Goal: Task Accomplishment & Management: Complete application form

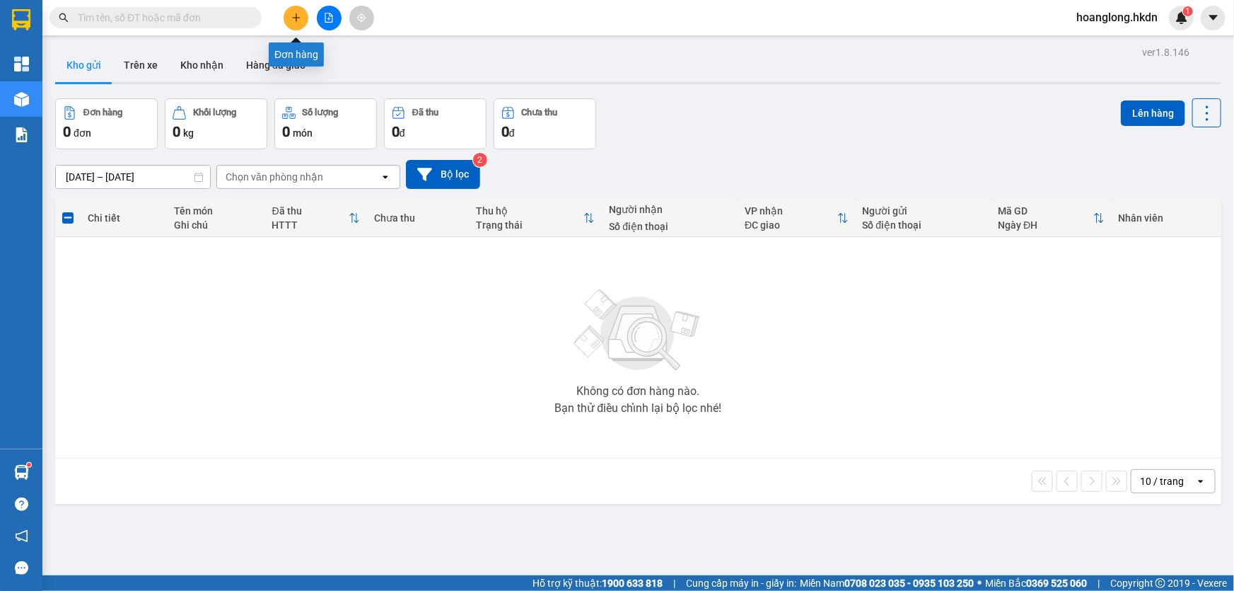
click at [297, 16] on icon "plus" at bounding box center [296, 18] width 10 height 10
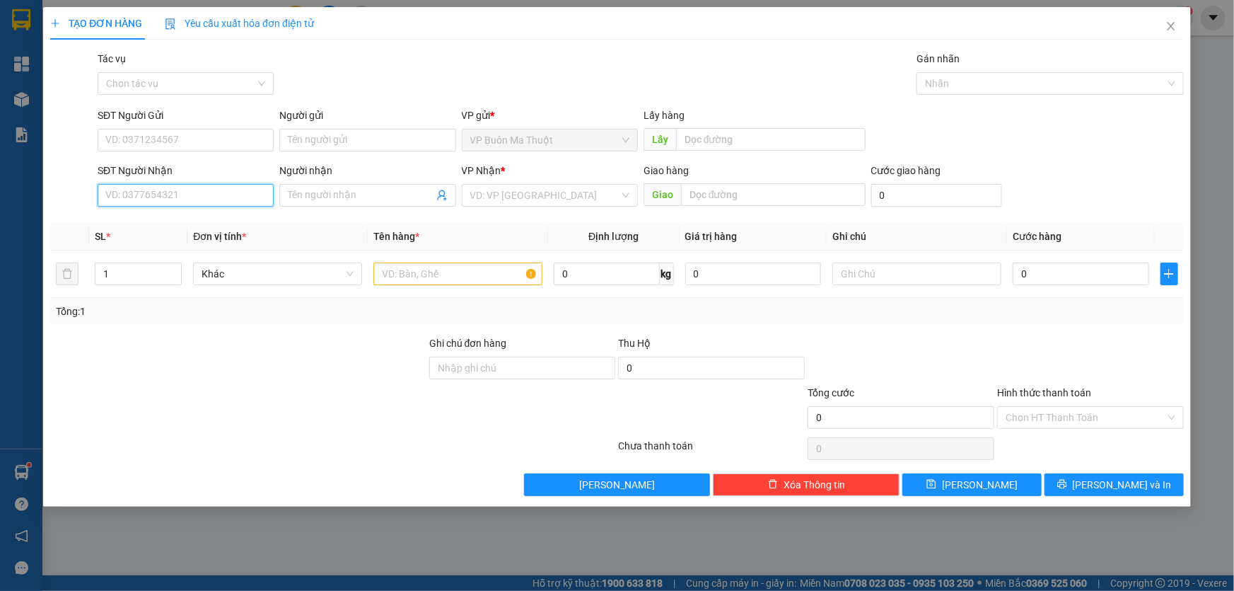
click at [202, 197] on input "SĐT Người Nhận" at bounding box center [186, 195] width 176 height 23
type input "0948085689"
click at [515, 187] on input "search" at bounding box center [544, 195] width 149 height 21
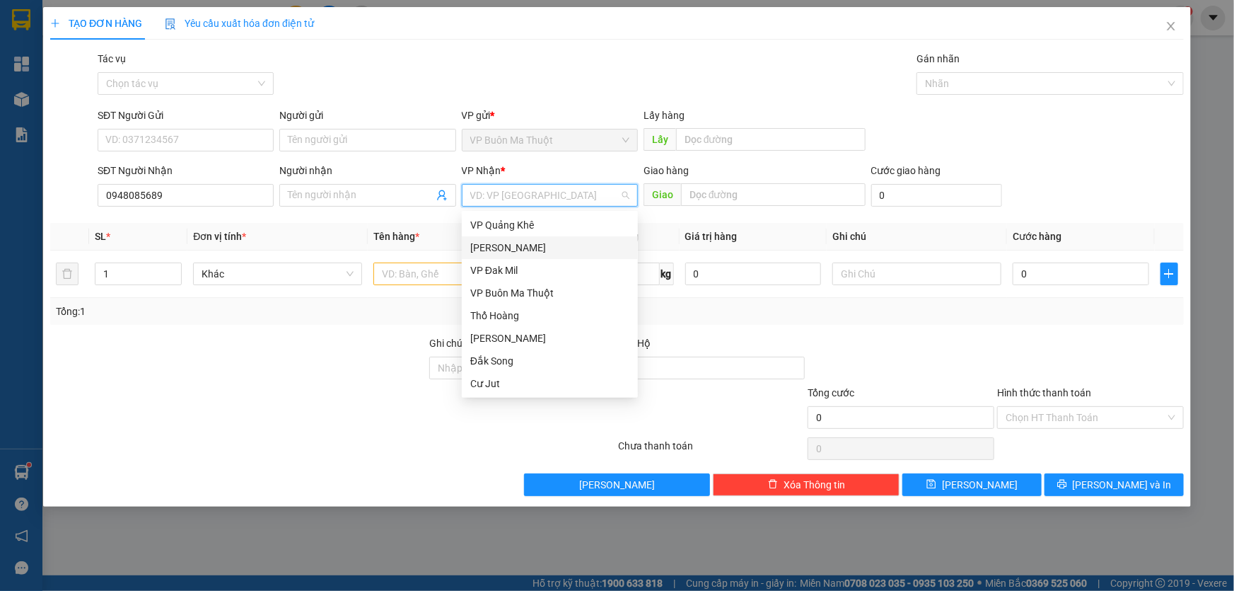
click at [504, 250] on div "[PERSON_NAME]" at bounding box center [549, 248] width 159 height 16
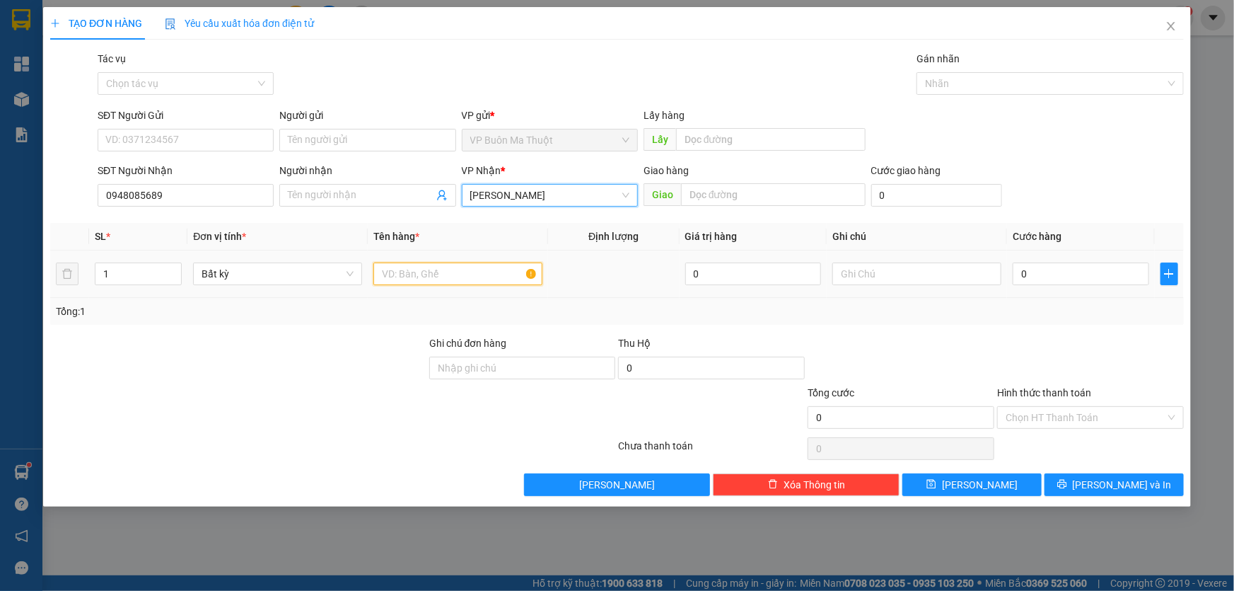
click at [432, 268] on input "text" at bounding box center [457, 273] width 169 height 23
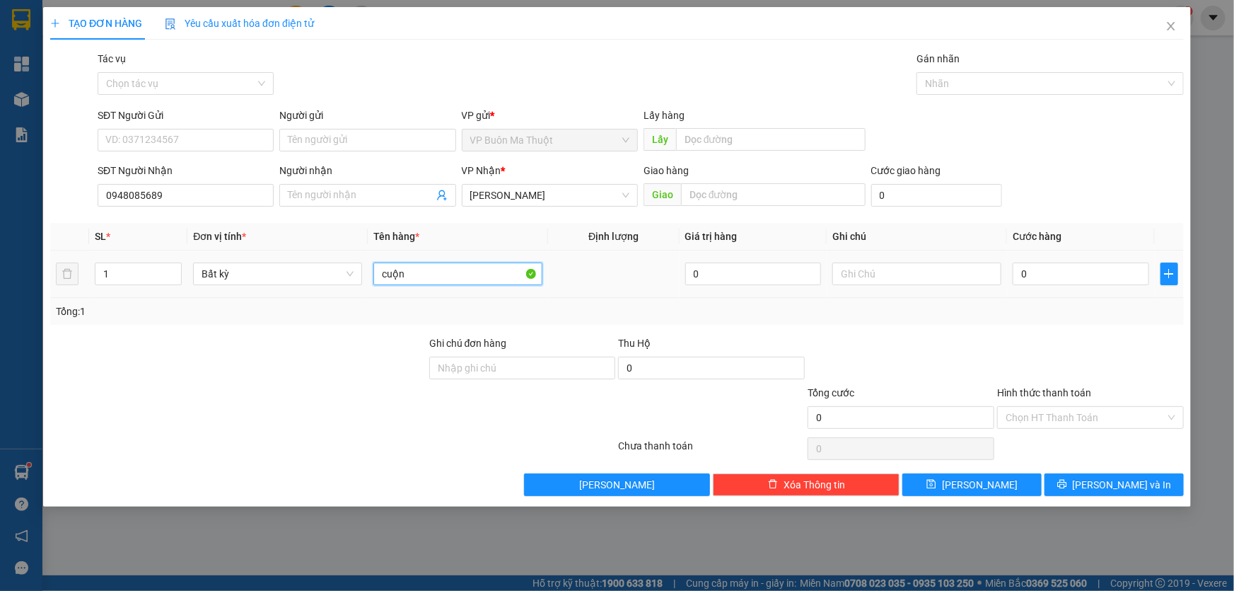
type input "cuộn"
click at [1047, 287] on div "0" at bounding box center [1081, 274] width 137 height 28
click at [1043, 278] on input "0" at bounding box center [1081, 273] width 137 height 23
type input "3"
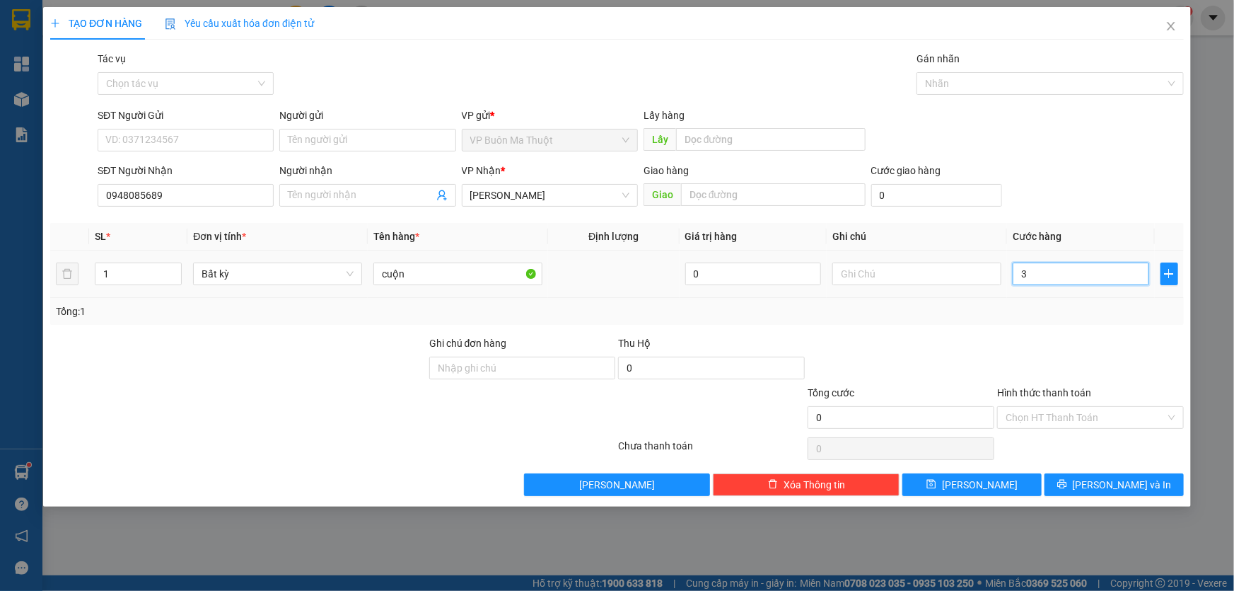
type input "3"
type input "30"
type input "300"
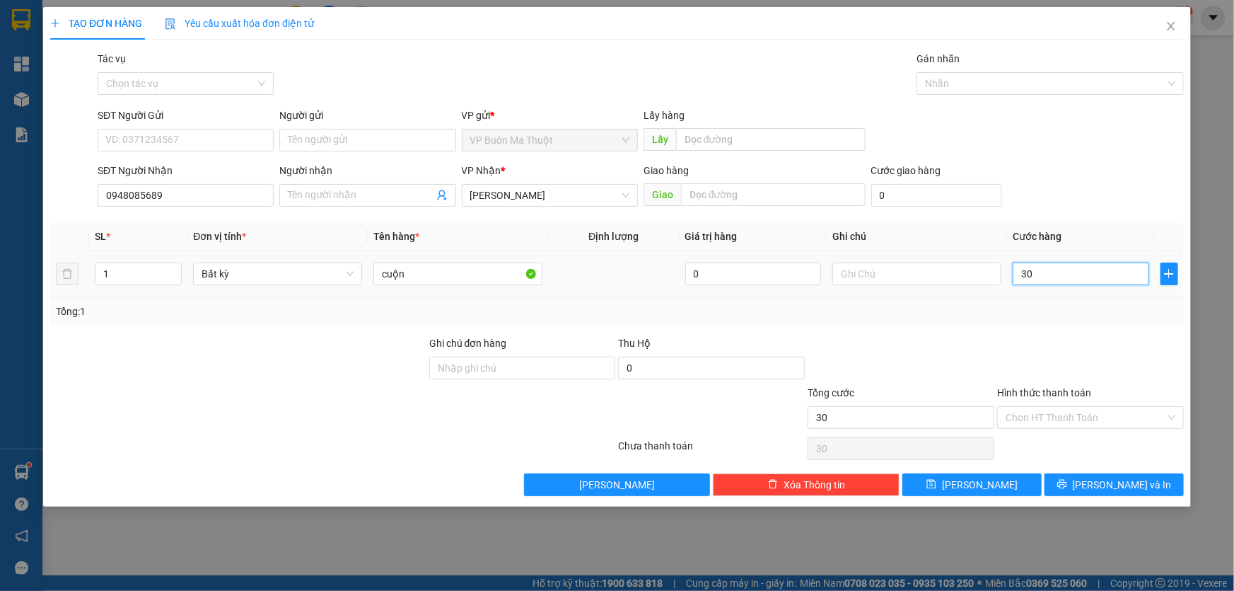
type input "300"
type input "3.000"
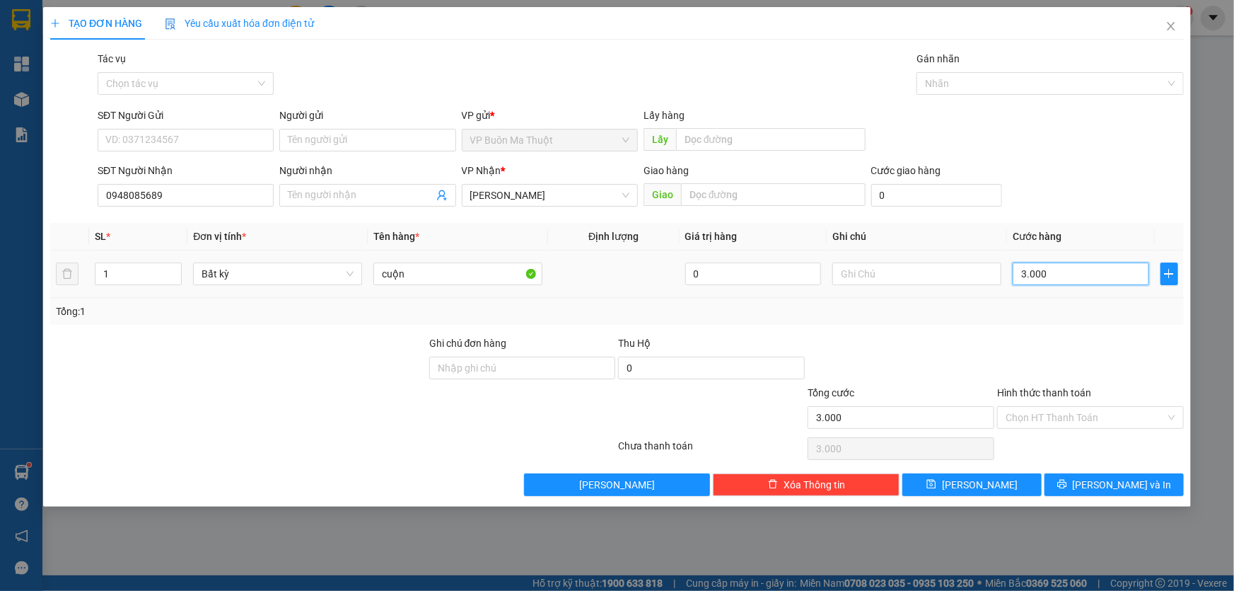
type input "30.000"
drag, startPoint x: 984, startPoint y: 481, endPoint x: 920, endPoint y: 464, distance: 66.6
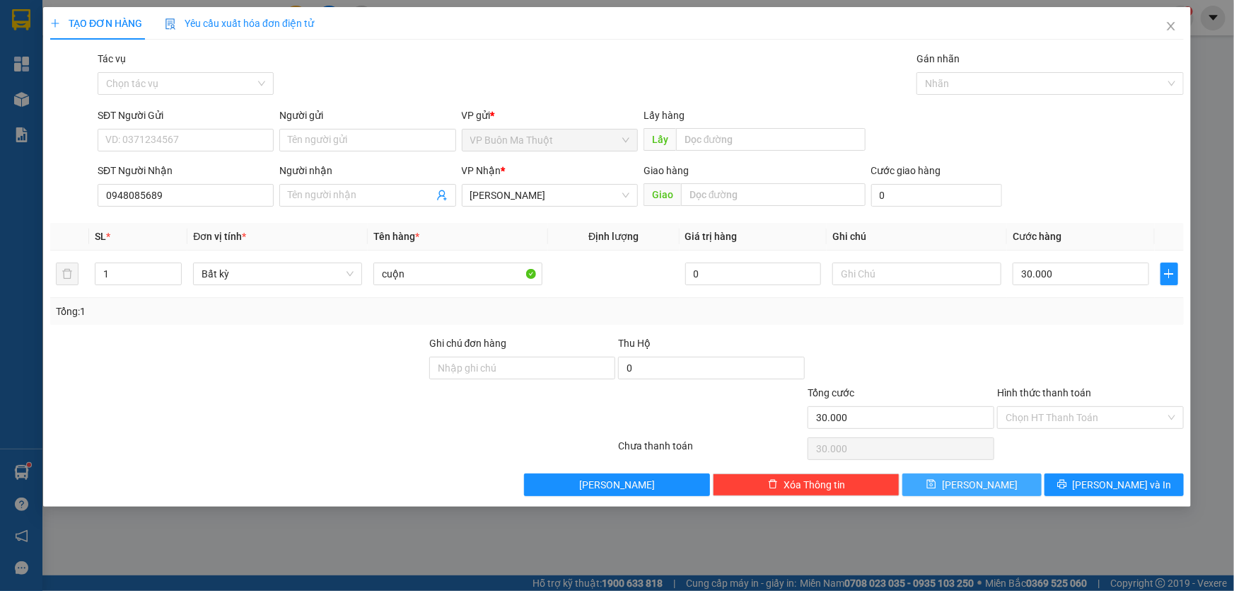
click at [987, 481] on span "[PERSON_NAME]" at bounding box center [980, 485] width 76 height 16
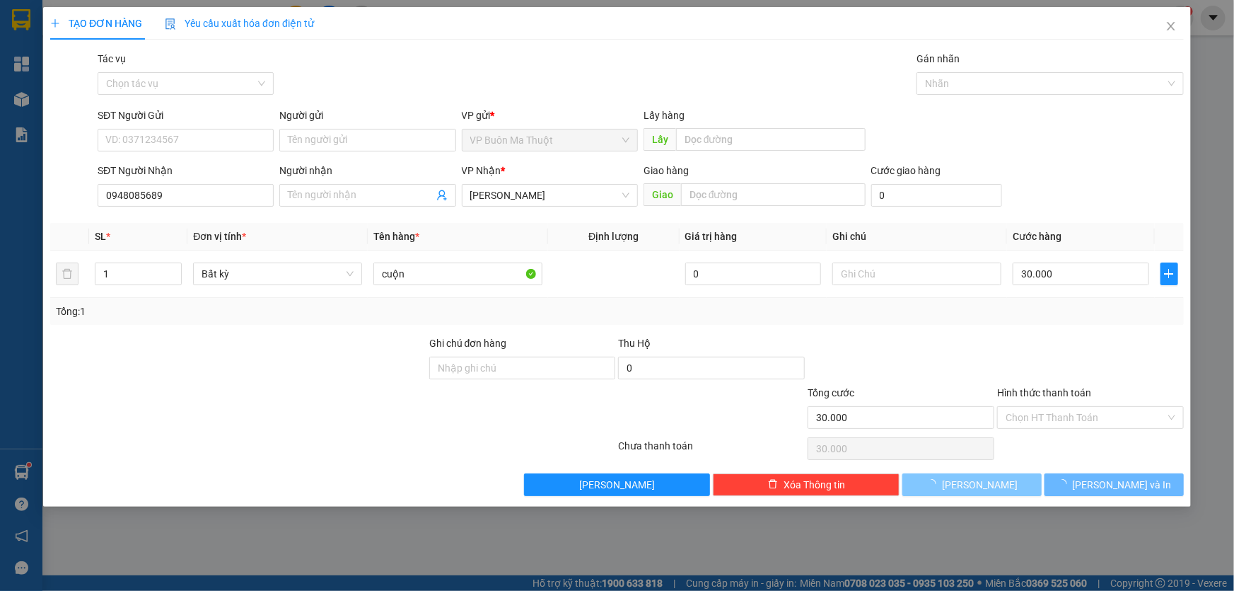
type input "0"
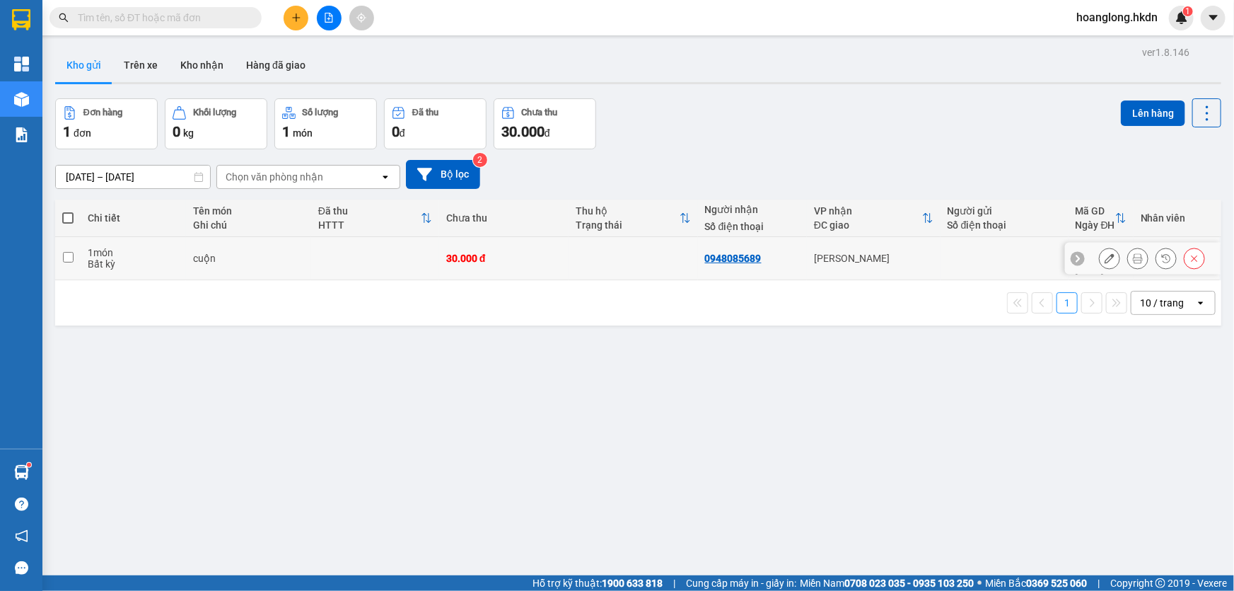
click at [379, 258] on td at bounding box center [375, 258] width 128 height 43
checkbox input "true"
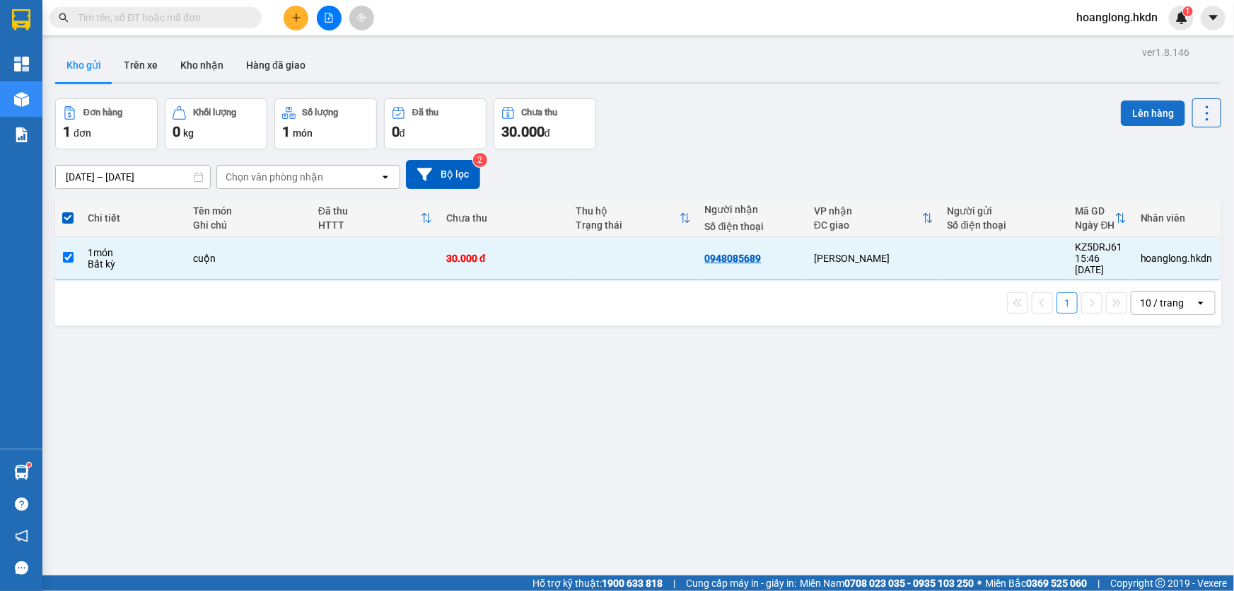
click at [1154, 112] on button "Lên hàng" at bounding box center [1153, 112] width 64 height 25
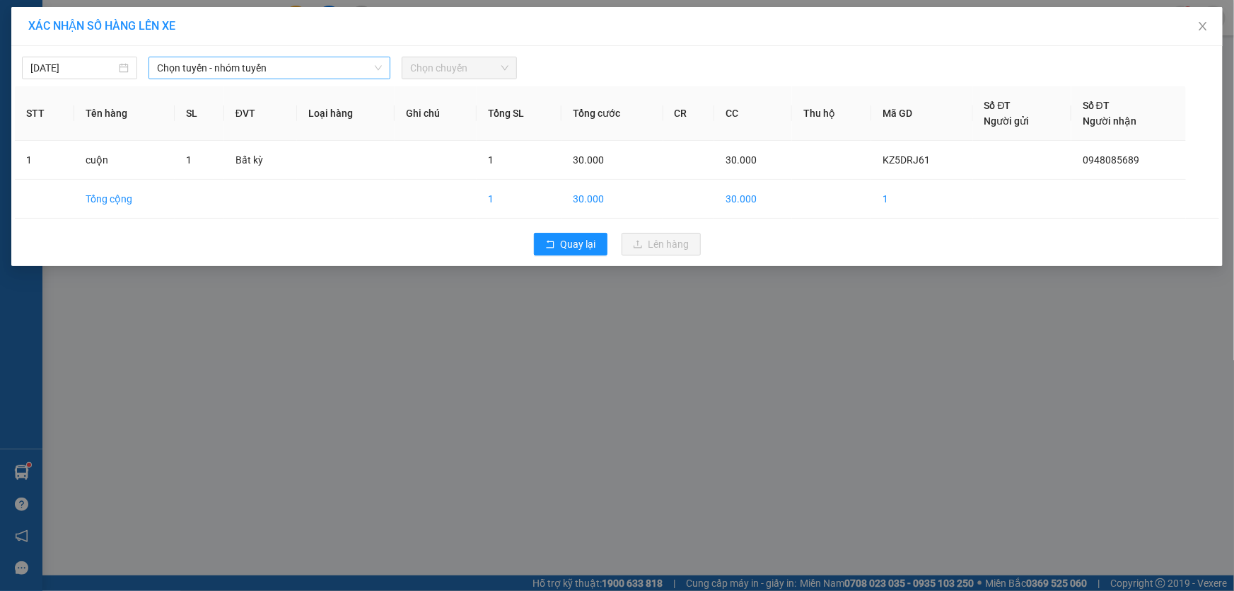
click at [253, 60] on span "Chọn tuyến - nhóm tuyến" at bounding box center [269, 67] width 225 height 21
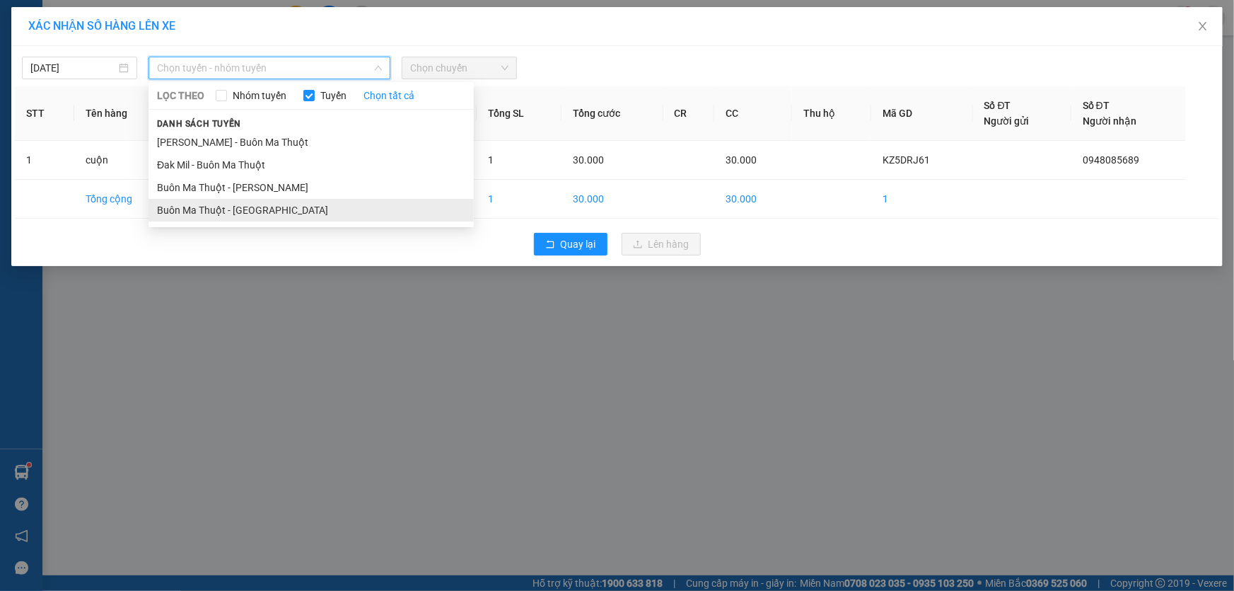
click at [272, 208] on li "Buôn Ma Thuột - [GEOGRAPHIC_DATA]" at bounding box center [311, 210] width 325 height 23
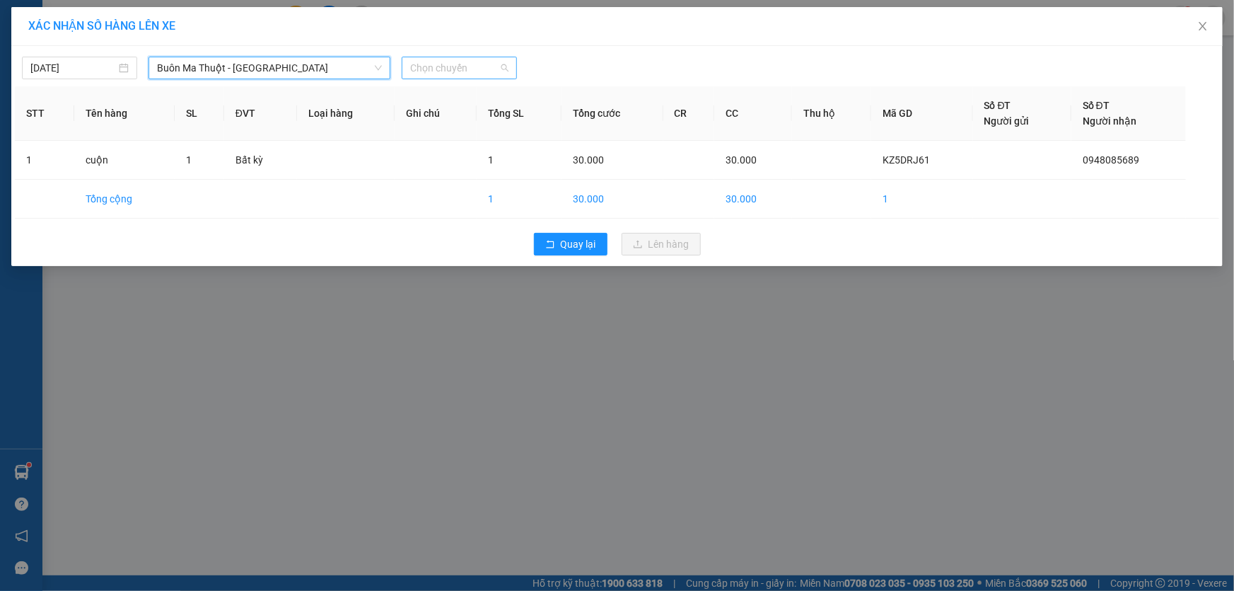
click at [458, 71] on span "Chọn chuyến" at bounding box center [459, 67] width 98 height 21
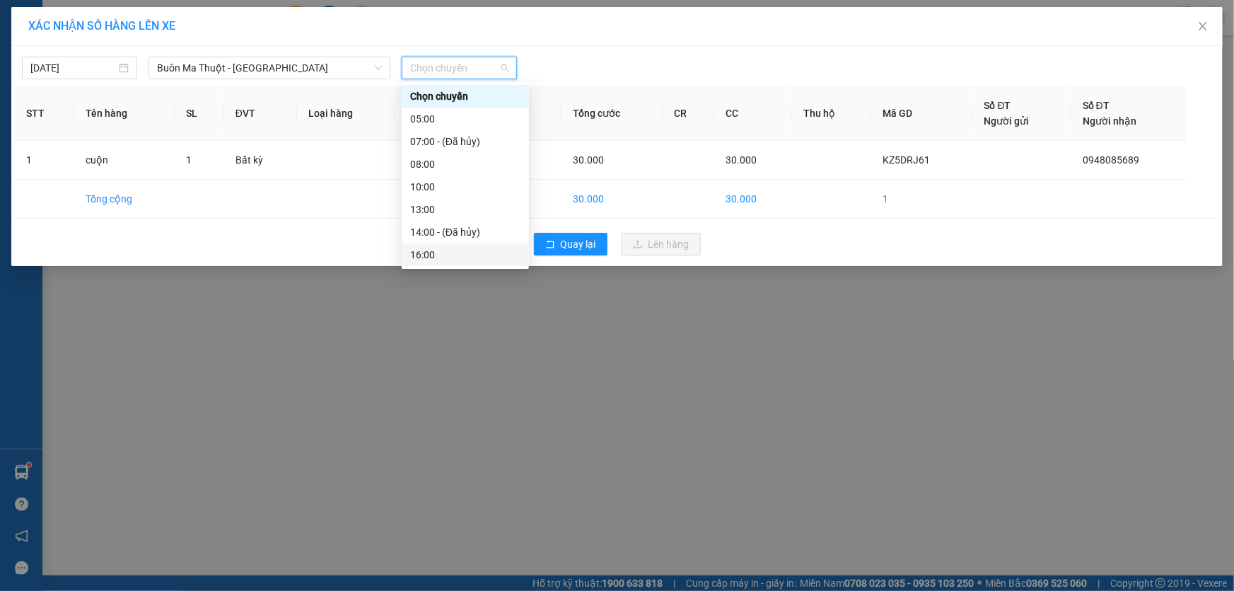
drag, startPoint x: 456, startPoint y: 253, endPoint x: 468, endPoint y: 253, distance: 12.7
click at [455, 253] on div "16:00" at bounding box center [465, 255] width 110 height 16
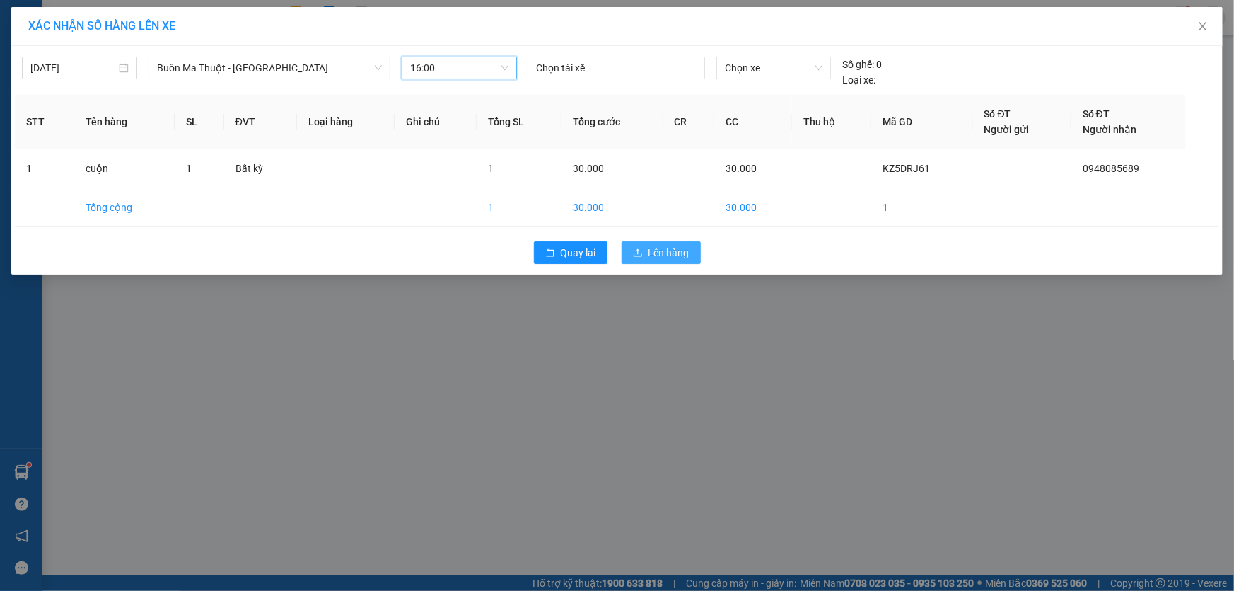
click at [685, 254] on span "Lên hàng" at bounding box center [669, 253] width 41 height 16
